Goal: Information Seeking & Learning: Learn about a topic

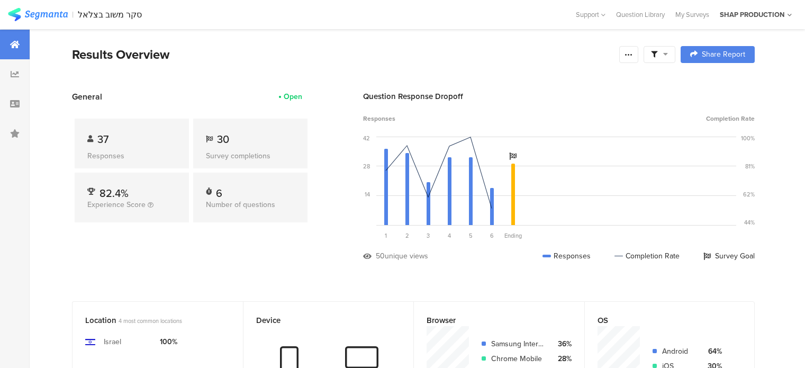
scroll to position [403, 0]
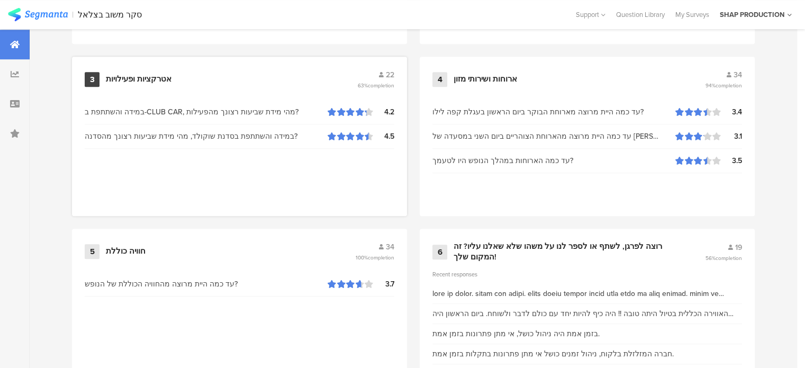
scroll to position [615, 0]
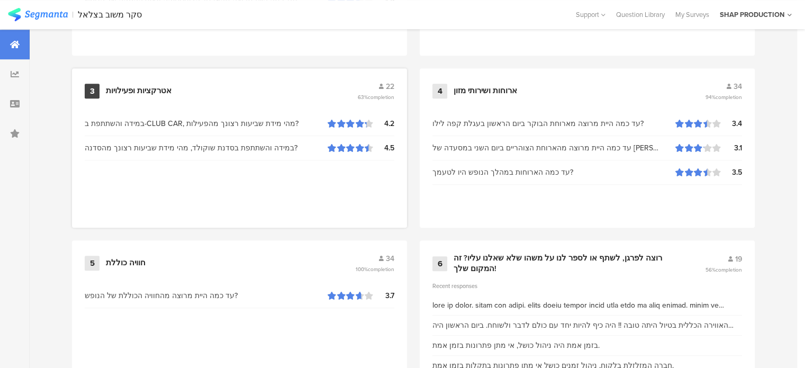
drag, startPoint x: 407, startPoint y: 117, endPoint x: 399, endPoint y: 116, distance: 7.4
click at [399, 114] on div "3 אטרקציות ופעילויות 22 63% completion במידה והשתתפת ב-CLUB CAR, מהי מידת שביעו…" at bounding box center [239, 147] width 335 height 159
drag, startPoint x: 400, startPoint y: 118, endPoint x: 604, endPoint y: 258, distance: 247.6
click at [604, 258] on div "רוצה לפרגן, לשתף או לספר לנו על משהו שלא שאלנו עליו? זה המקום שלך!" at bounding box center [567, 263] width 226 height 21
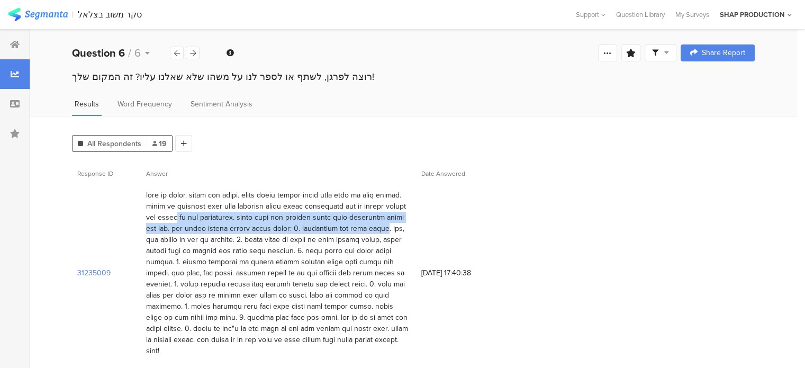
drag, startPoint x: 375, startPoint y: 213, endPoint x: 178, endPoint y: 223, distance: 196.7
click at [178, 223] on div at bounding box center [278, 273] width 265 height 167
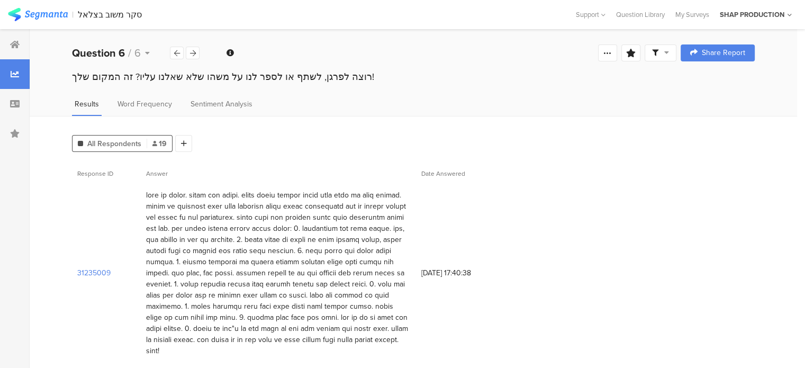
click at [238, 275] on div at bounding box center [278, 273] width 265 height 167
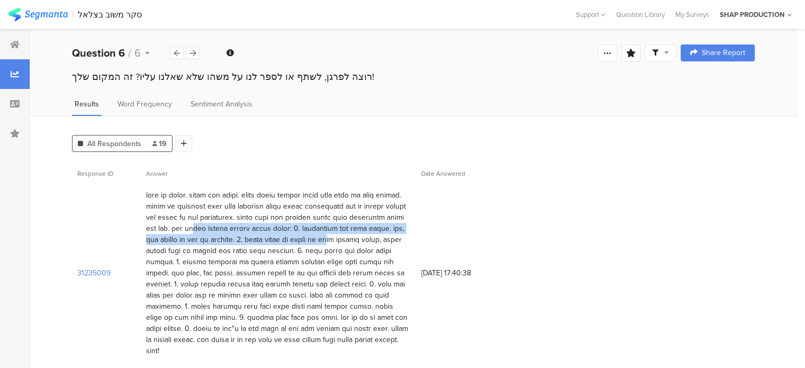
drag, startPoint x: 370, startPoint y: 225, endPoint x: 231, endPoint y: 233, distance: 139.5
click at [231, 233] on div at bounding box center [278, 273] width 265 height 167
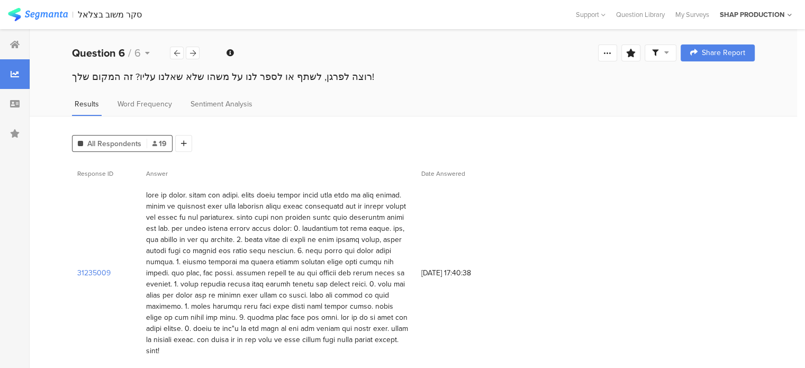
click at [249, 260] on div at bounding box center [278, 273] width 265 height 167
drag, startPoint x: 353, startPoint y: 235, endPoint x: 269, endPoint y: 245, distance: 84.3
click at [270, 245] on div at bounding box center [278, 273] width 265 height 167
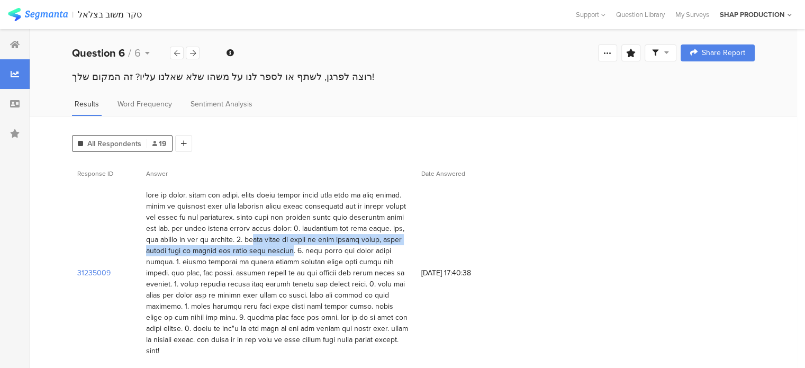
drag, startPoint x: 293, startPoint y: 238, endPoint x: 282, endPoint y: 247, distance: 14.3
click at [282, 247] on div at bounding box center [278, 273] width 265 height 167
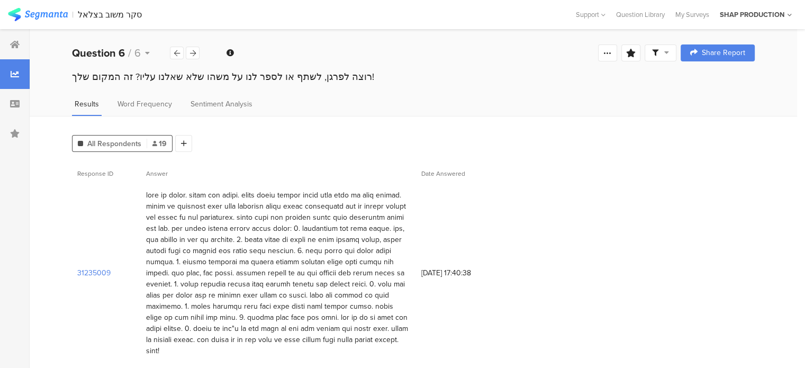
click at [387, 256] on div at bounding box center [278, 273] width 265 height 167
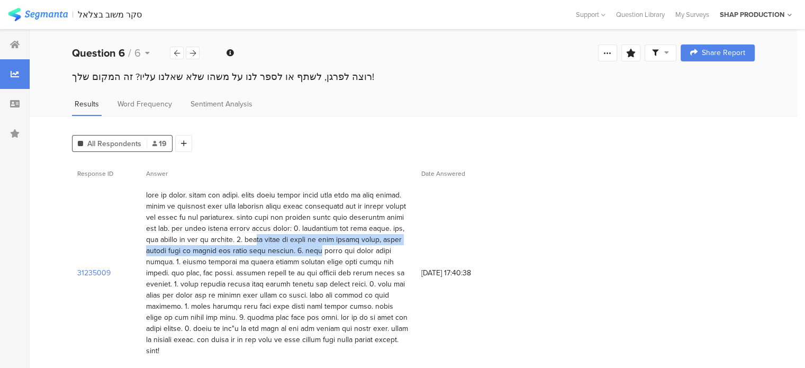
drag, startPoint x: 257, startPoint y: 246, endPoint x: 303, endPoint y: 235, distance: 47.0
click at [303, 235] on div at bounding box center [278, 273] width 265 height 167
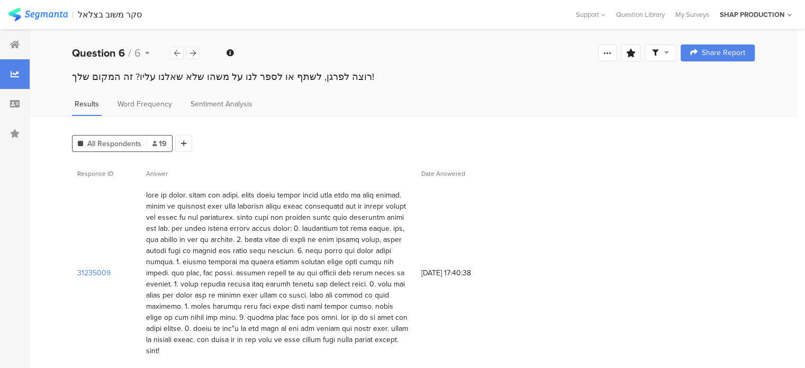
click at [274, 259] on div at bounding box center [278, 273] width 265 height 167
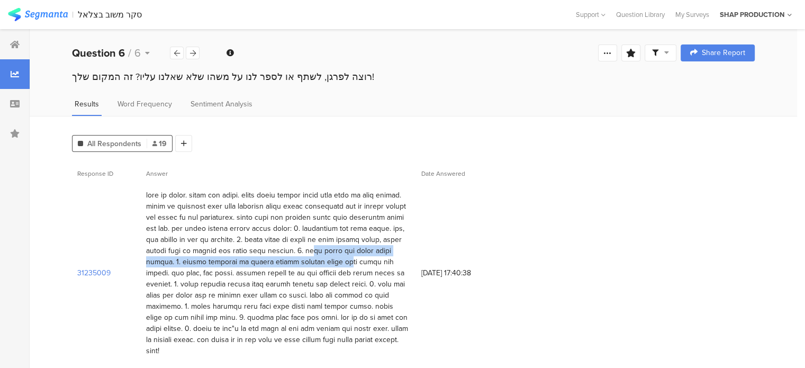
drag, startPoint x: 258, startPoint y: 245, endPoint x: 252, endPoint y: 251, distance: 9.4
click at [252, 251] on div at bounding box center [278, 273] width 265 height 167
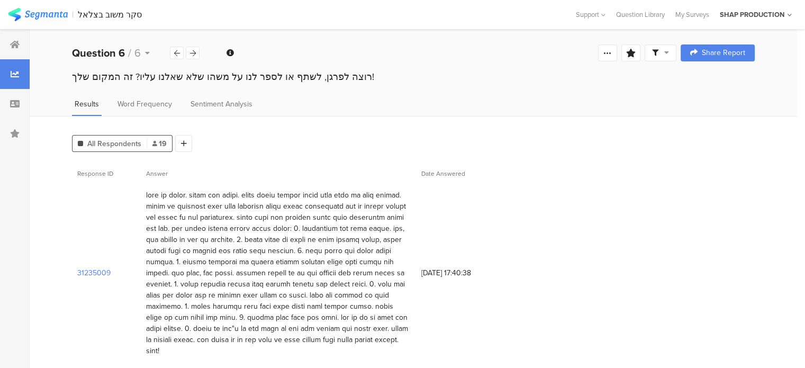
click at [332, 267] on div at bounding box center [278, 273] width 265 height 167
